Goal: Information Seeking & Learning: Find specific fact

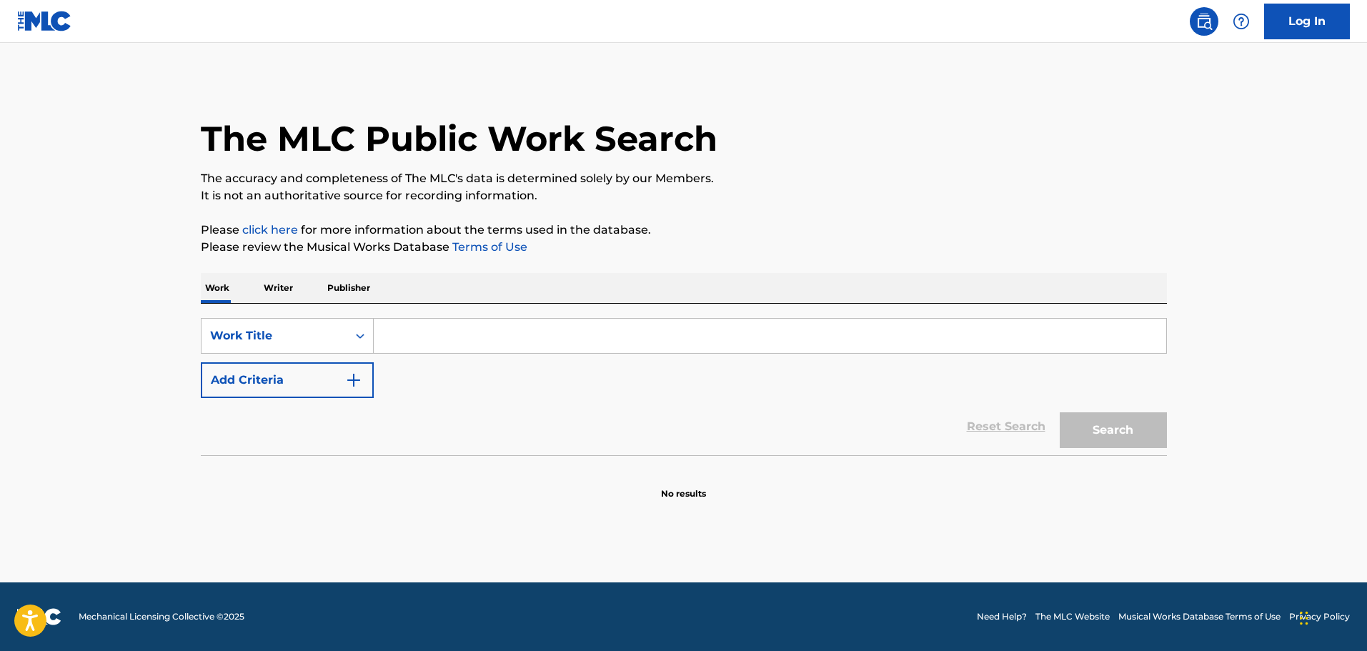
click at [450, 330] on input "Search Form" at bounding box center [770, 336] width 793 height 34
paste input "Blame it on [GEOGRAPHIC_DATA]"
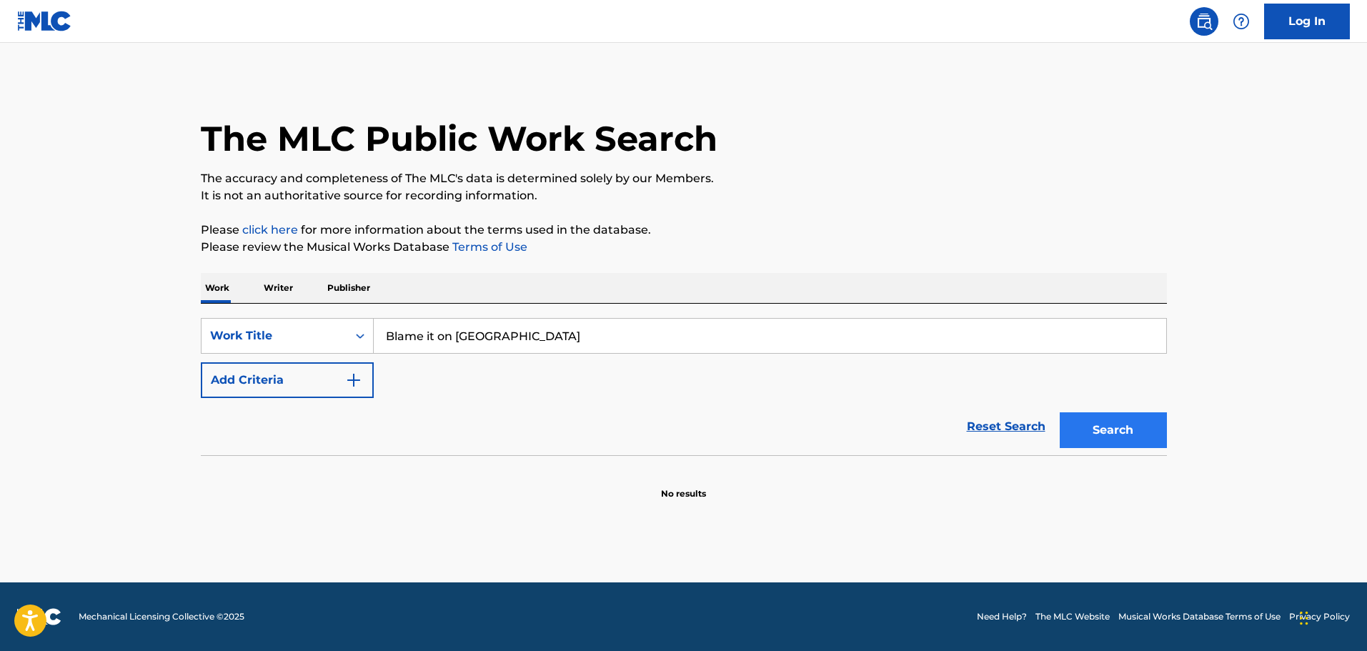
type input "Blame it on [GEOGRAPHIC_DATA]"
click at [1101, 428] on button "Search" at bounding box center [1113, 430] width 107 height 36
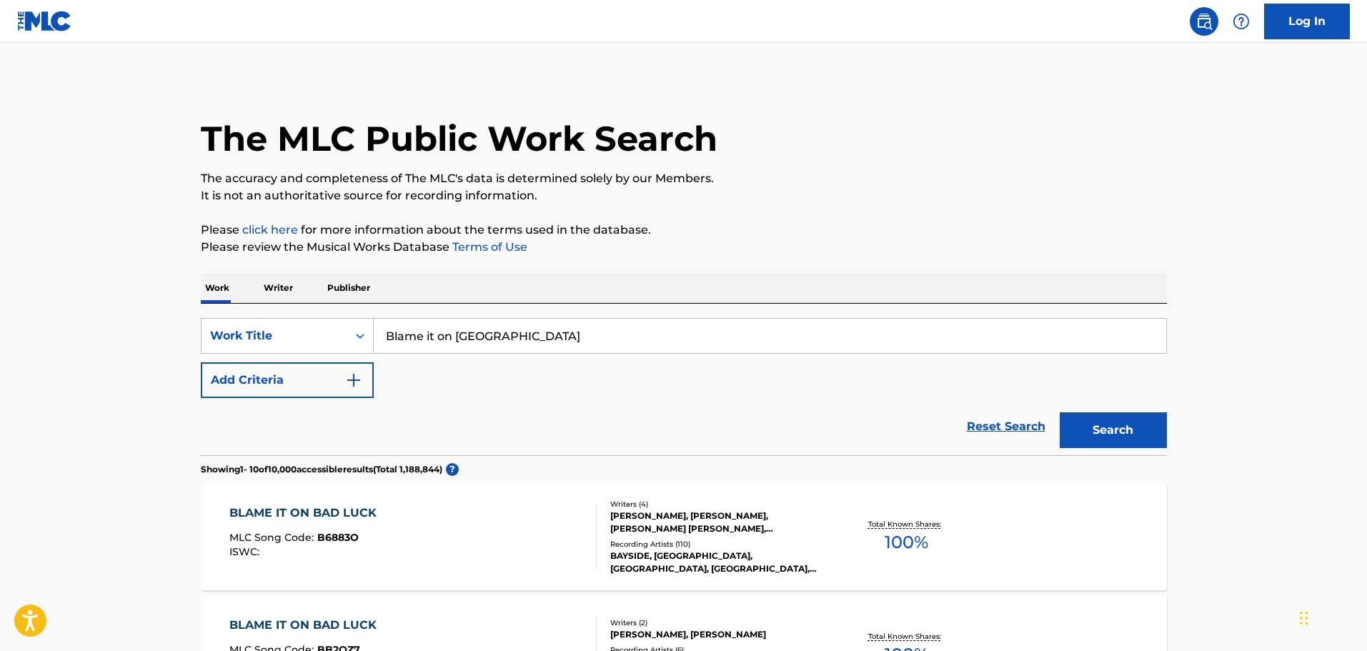
click at [389, 515] on div "BLAME IT ON BAD LUCK MLC Song Code : B6883O ISWC :" at bounding box center [412, 537] width 367 height 64
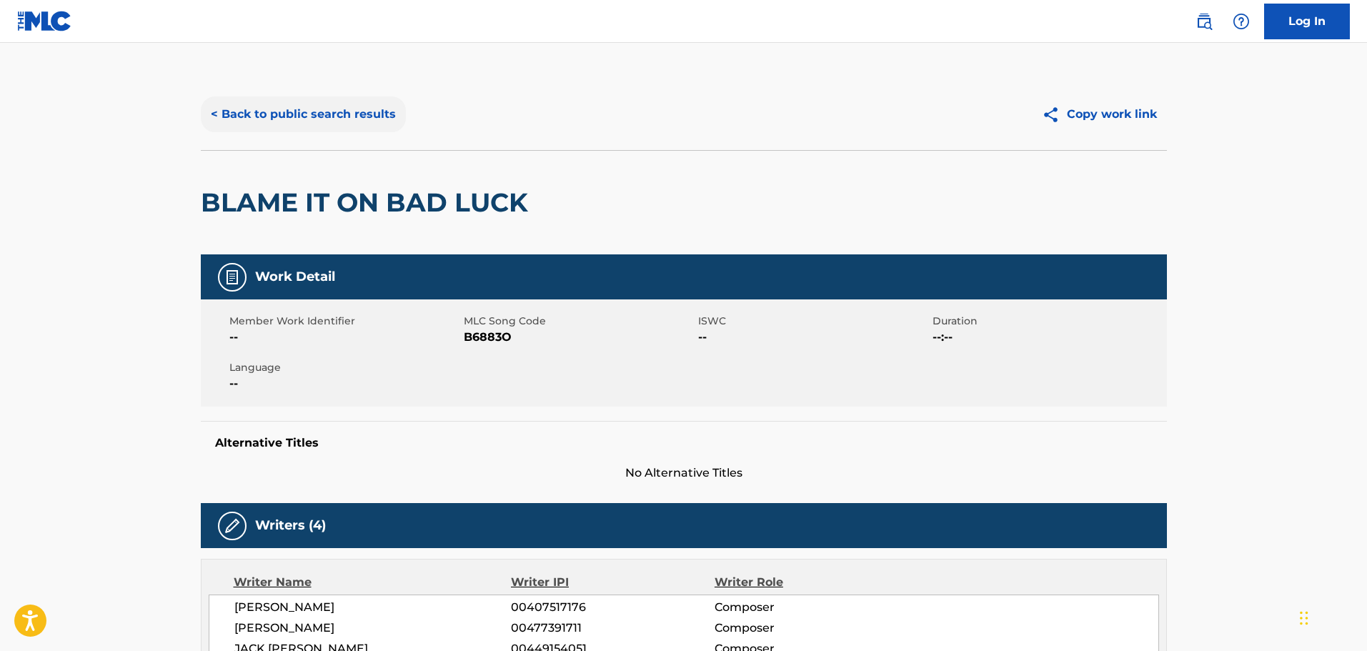
click at [294, 100] on button "< Back to public search results" at bounding box center [303, 114] width 205 height 36
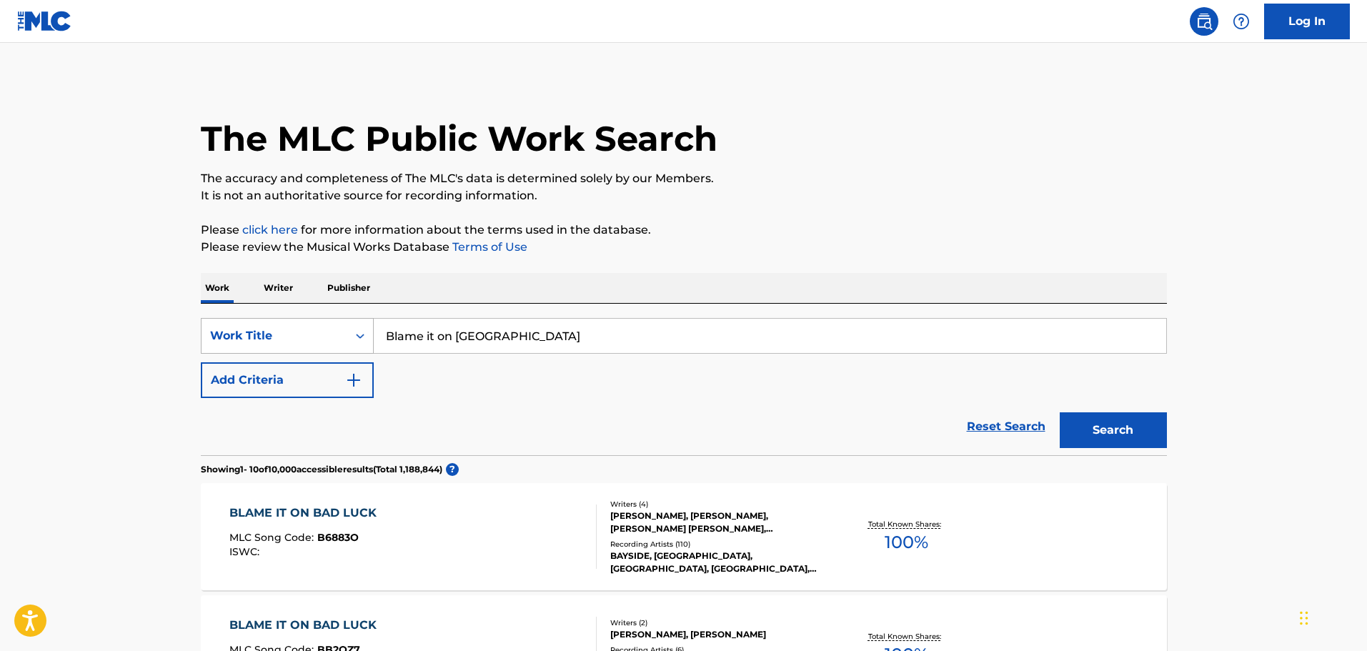
drag, startPoint x: 542, startPoint y: 329, endPoint x: 219, endPoint y: 328, distance: 322.3
click at [219, 328] on div "SearchWithCriteria44da2ade-5d3e-4bc4-868d-e1a28e08ec56 Work Title Blame it on B…" at bounding box center [684, 336] width 966 height 36
type input "at your funeral"
click at [1060, 412] on button "Search" at bounding box center [1113, 430] width 107 height 36
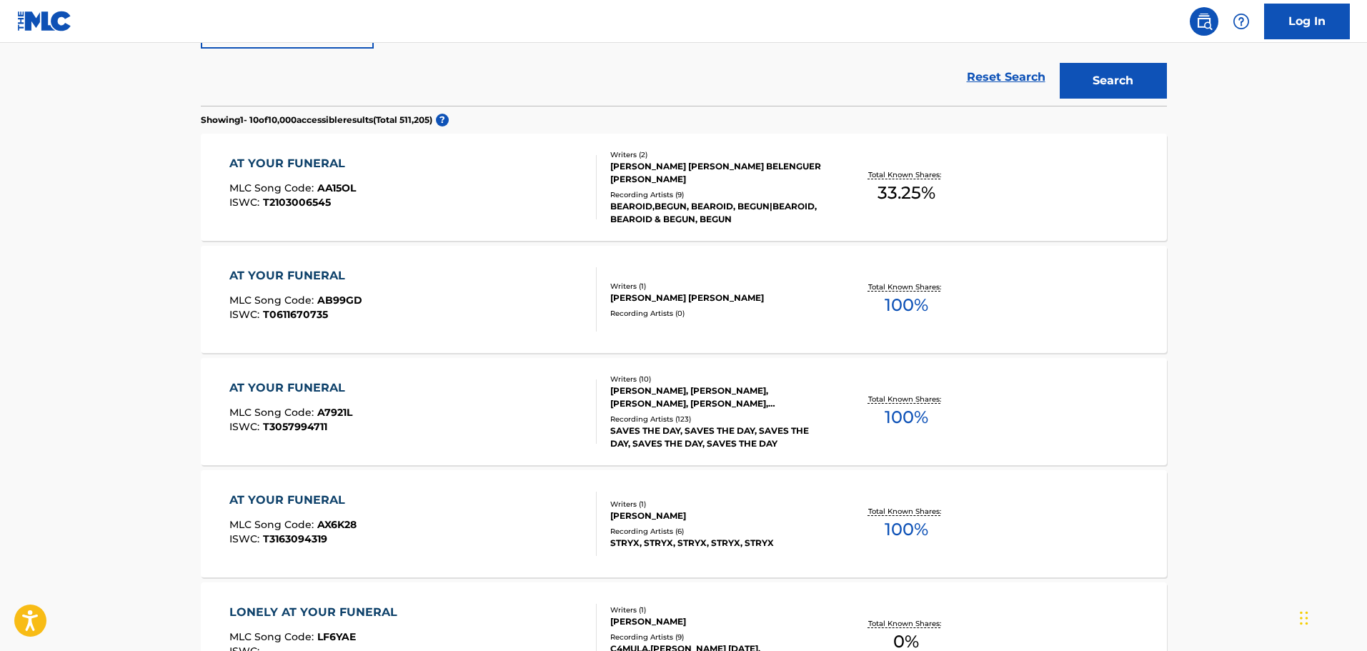
scroll to position [357, 0]
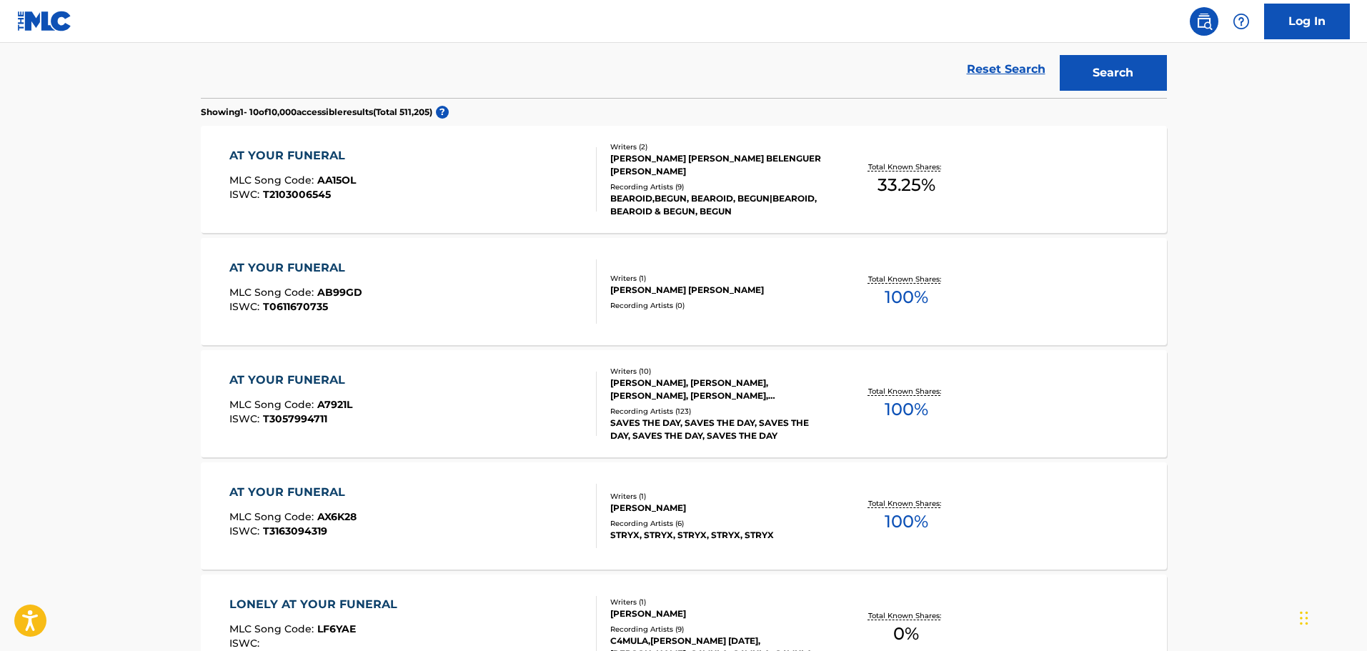
click at [377, 377] on div "AT YOUR FUNERAL MLC Song Code : A7921L ISWC : T3057994711" at bounding box center [412, 404] width 367 height 64
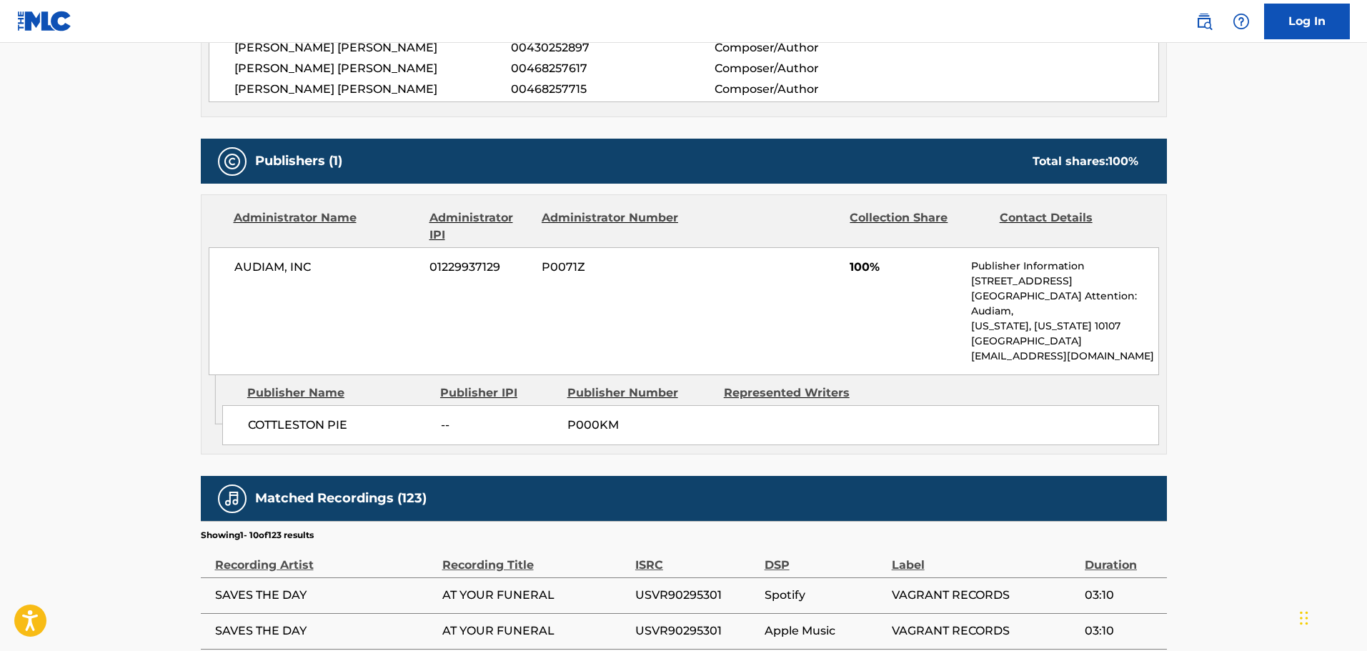
scroll to position [858, 0]
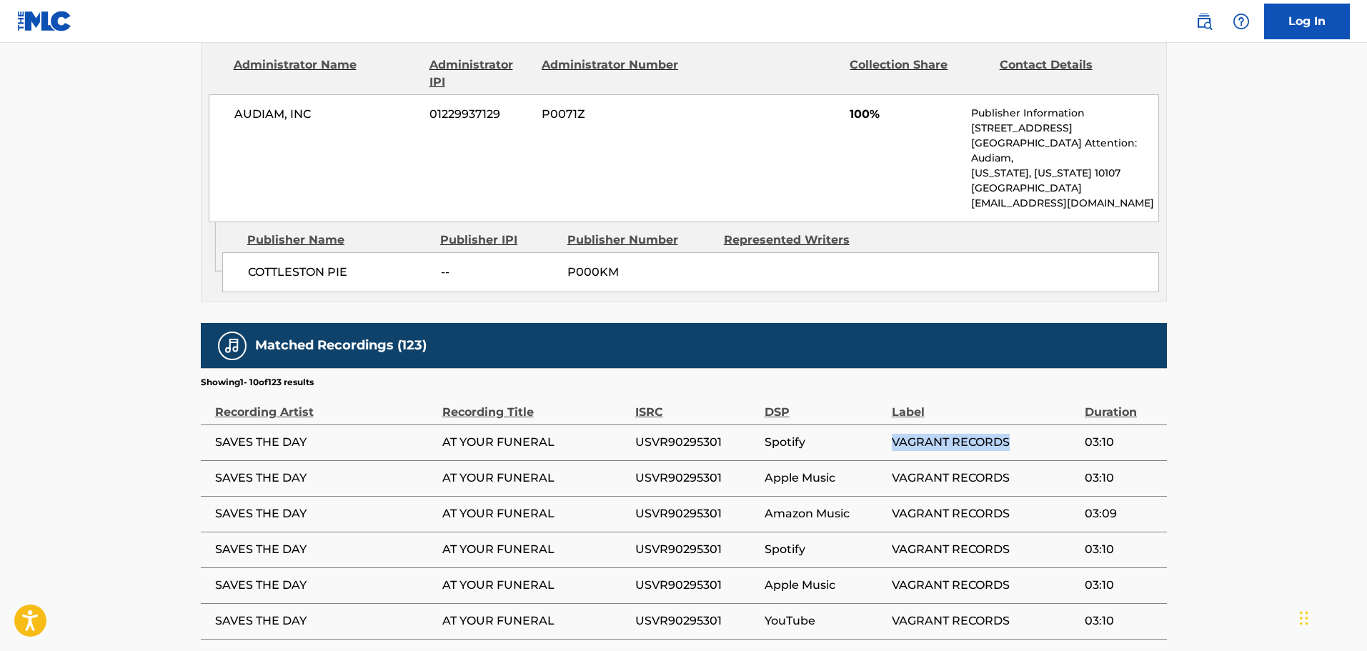
drag, startPoint x: 1013, startPoint y: 434, endPoint x: 994, endPoint y: 421, distance: 23.2
click at [1049, 445] on tbody "SAVES THE DAY AT YOUR FUNERAL USVR90295301 Spotify VAGRANT RECORDS 03:10 SAVES …" at bounding box center [684, 602] width 966 height 357
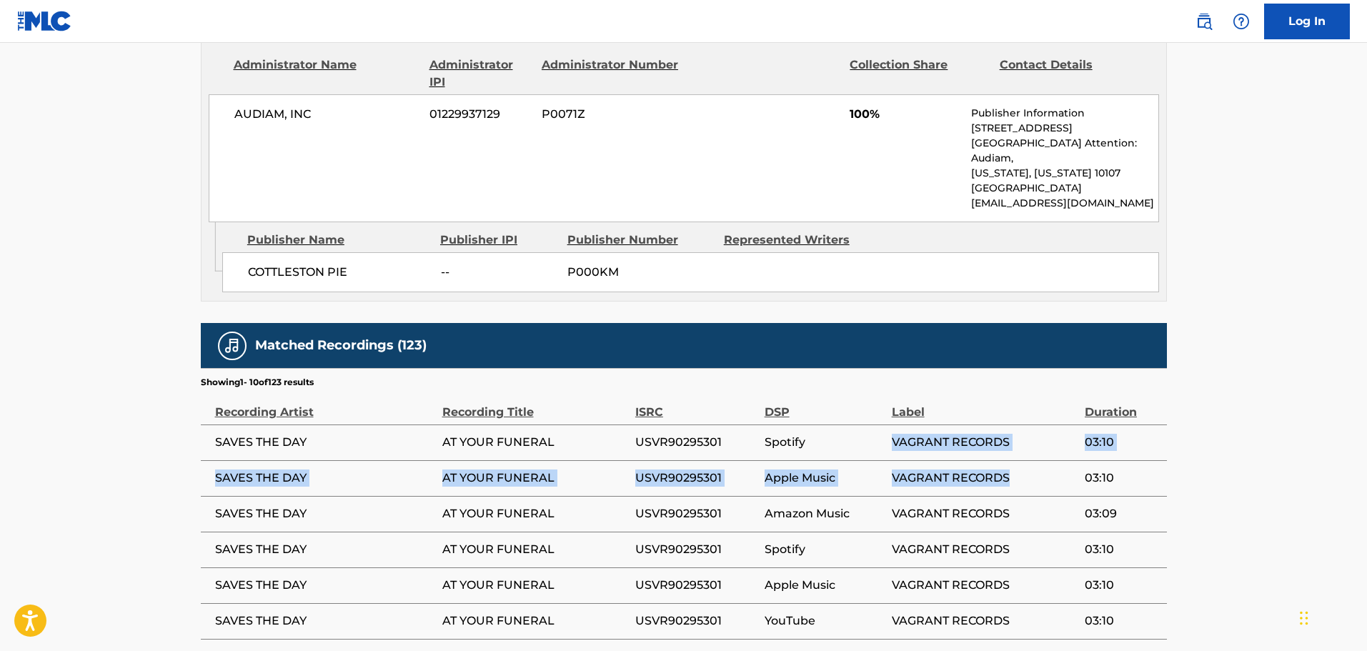
click at [988, 434] on span "VAGRANT RECORDS" at bounding box center [985, 442] width 186 height 17
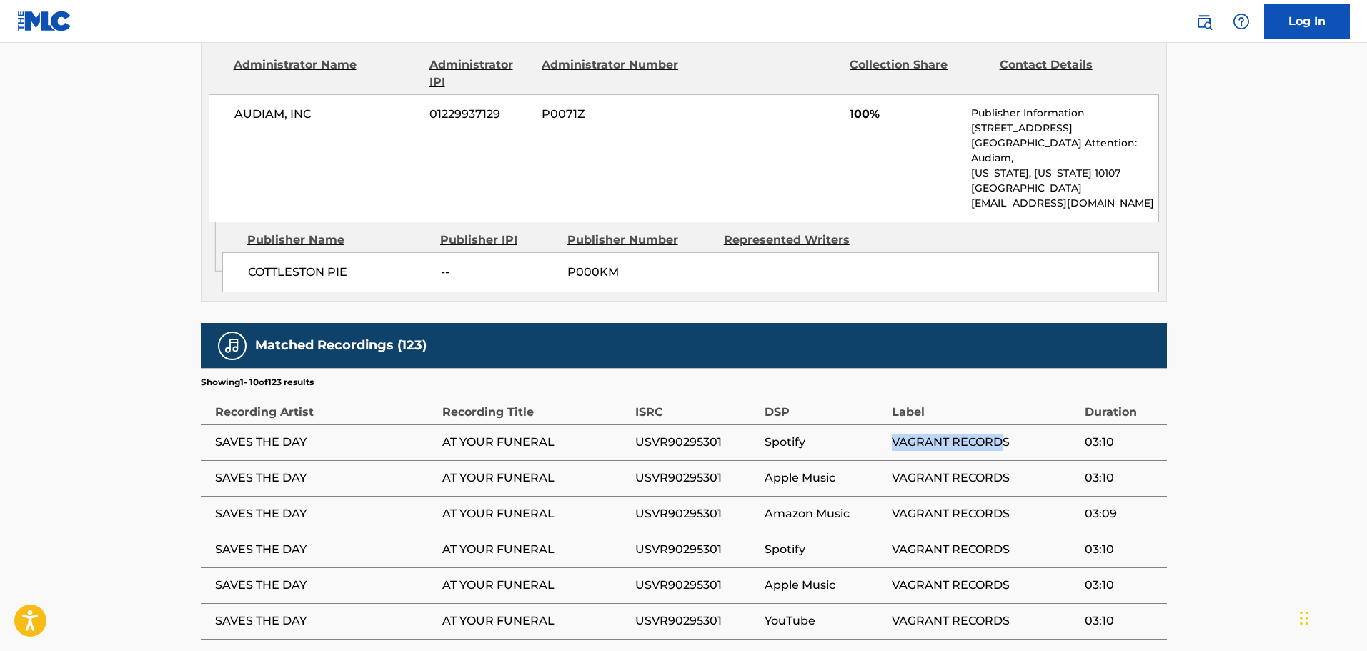
drag, startPoint x: 894, startPoint y: 421, endPoint x: 1001, endPoint y: 425, distance: 107.3
click at [1003, 434] on span "VAGRANT RECORDS" at bounding box center [985, 442] width 186 height 17
drag, startPoint x: 1000, startPoint y: 431, endPoint x: 1015, endPoint y: 421, distance: 18.6
click at [1011, 434] on span "VAGRANT RECORDS" at bounding box center [985, 442] width 186 height 17
drag, startPoint x: 1017, startPoint y: 420, endPoint x: 903, endPoint y: 424, distance: 113.7
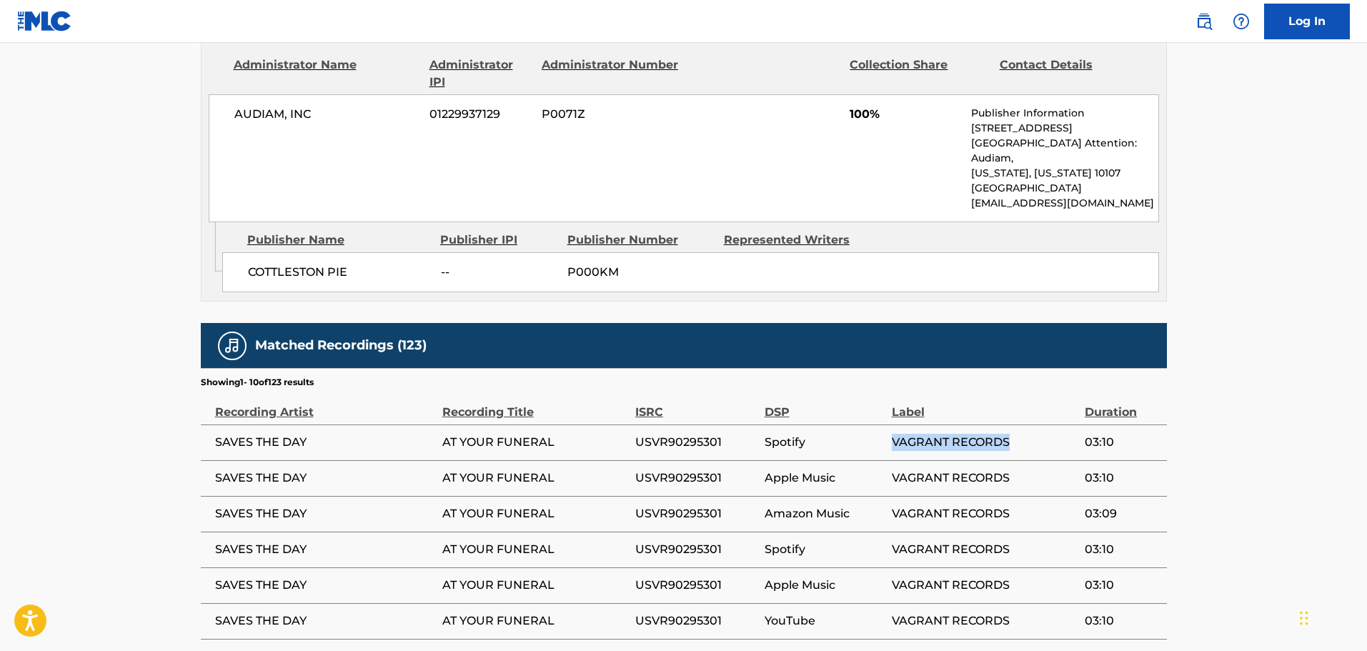
click at [887, 432] on tr "SAVES THE DAY AT YOUR FUNERAL USVR90295301 Spotify VAGRANT RECORDS 03:10" at bounding box center [684, 442] width 966 height 36
copy tr "VAGRANT RECORDS"
